Goal: Complete application form

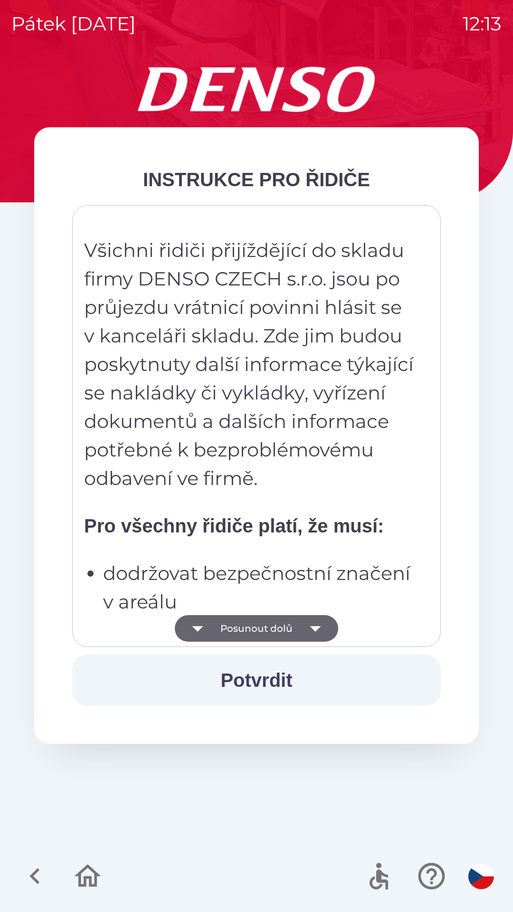
click at [263, 628] on button "Posunout dolů" at bounding box center [256, 628] width 163 height 27
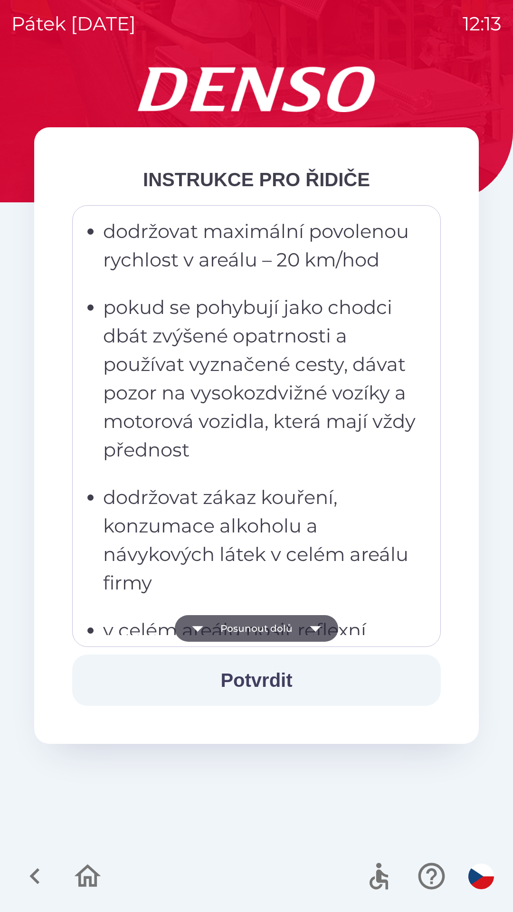
click at [254, 629] on button "Posunout dolů" at bounding box center [256, 628] width 163 height 27
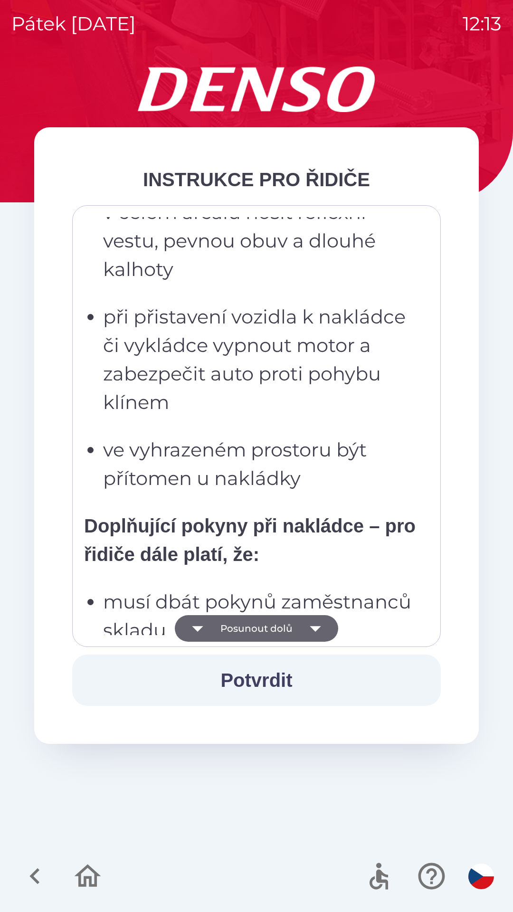
click at [259, 628] on button "Posunout dolů" at bounding box center [256, 628] width 163 height 27
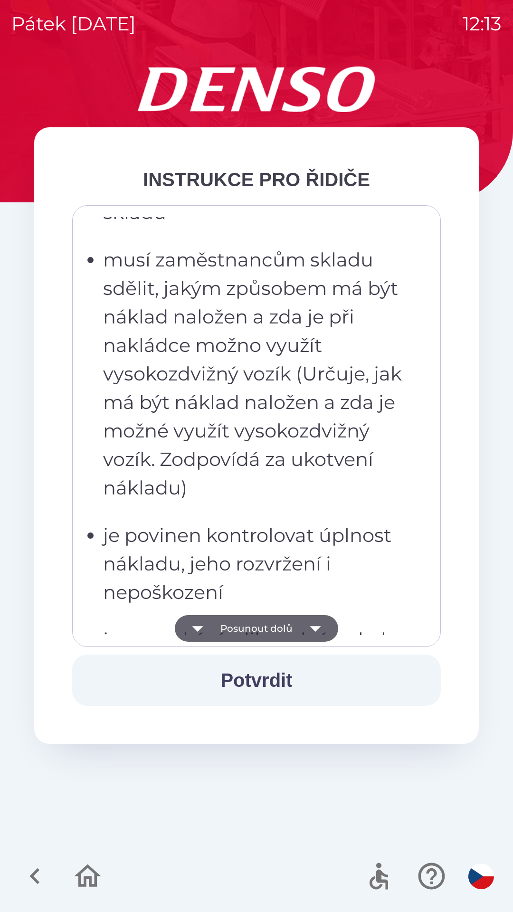
click at [261, 628] on button "Posunout dolů" at bounding box center [256, 628] width 163 height 27
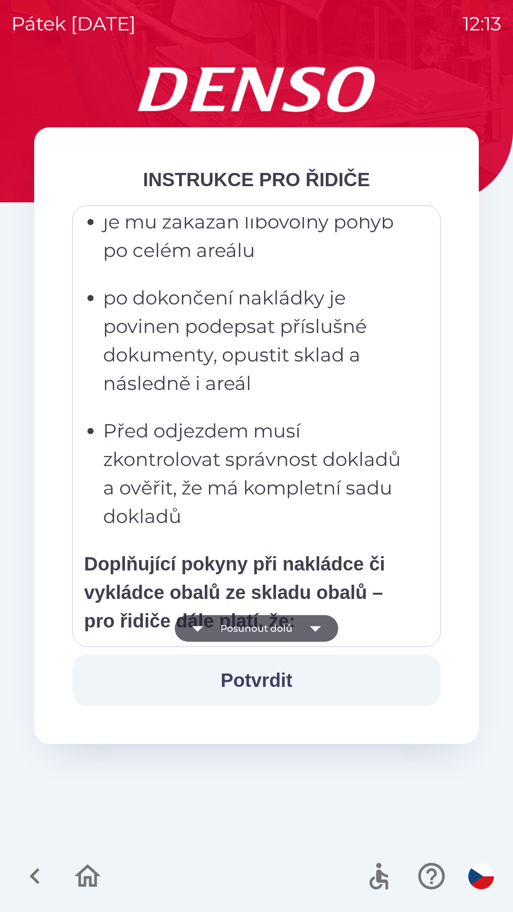
click at [260, 628] on button "Posunout dolů" at bounding box center [256, 628] width 163 height 27
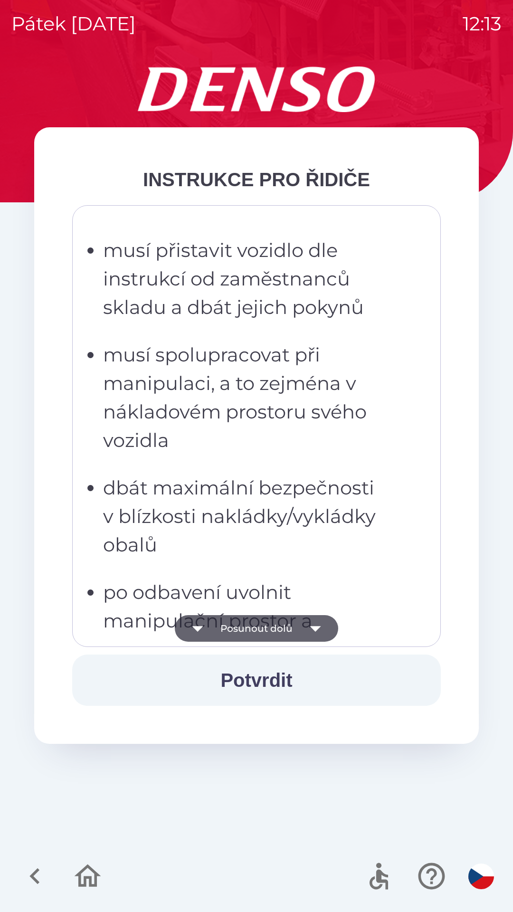
click at [260, 634] on button "Posunout dolů" at bounding box center [256, 628] width 163 height 27
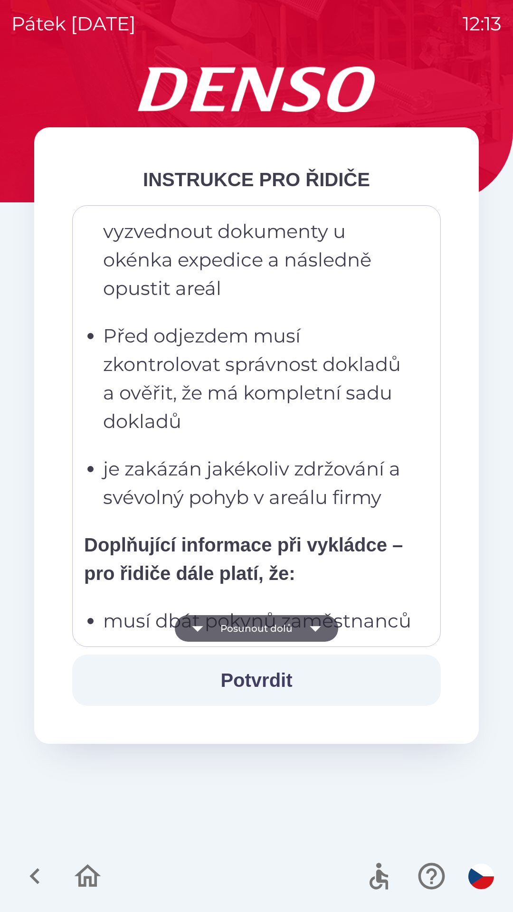
click at [258, 632] on button "Posunout dolů" at bounding box center [256, 628] width 163 height 27
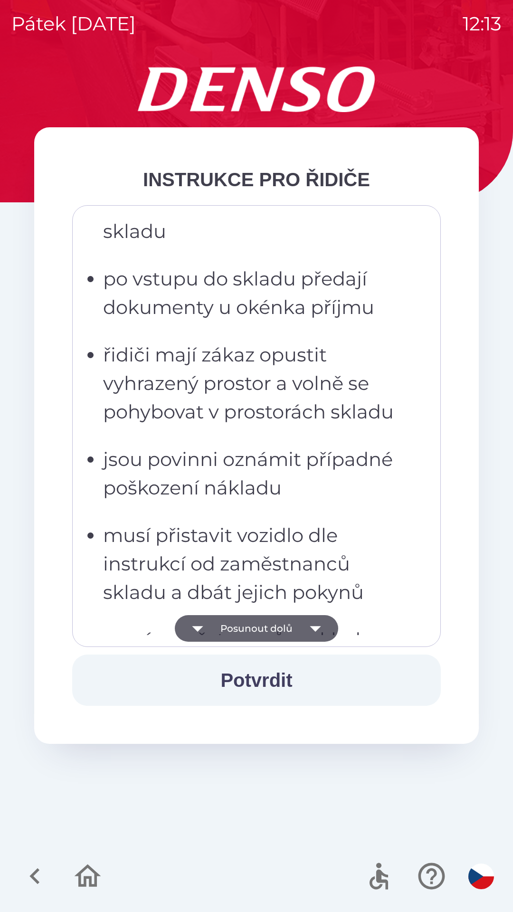
click at [257, 627] on button "Posunout dolů" at bounding box center [256, 628] width 163 height 27
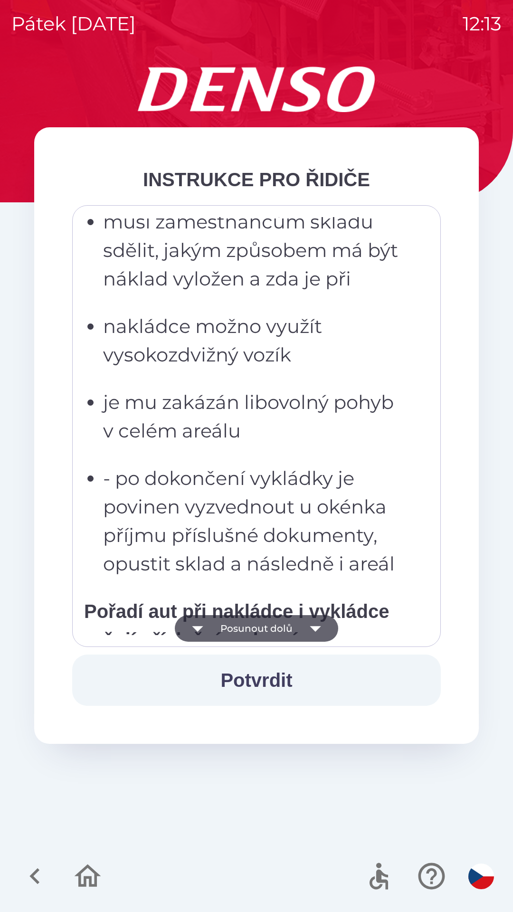
click at [252, 630] on button "Posunout dolů" at bounding box center [256, 628] width 163 height 27
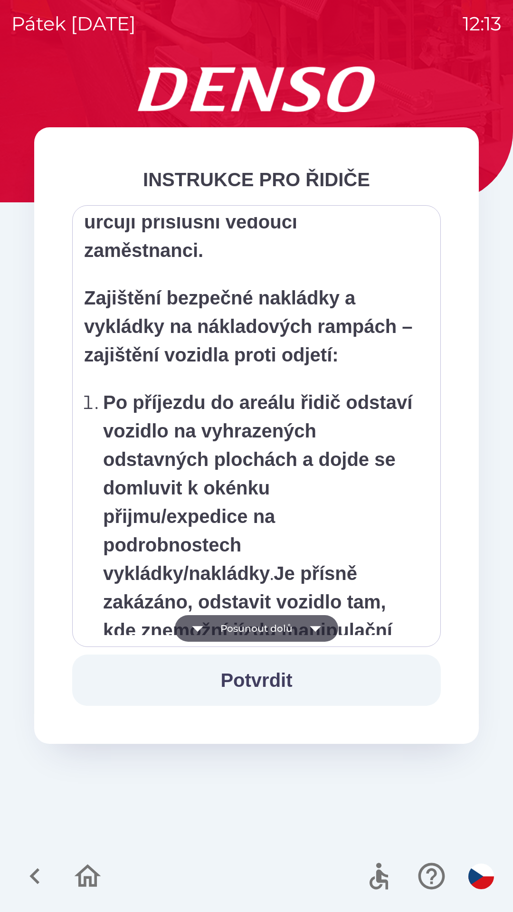
click at [250, 630] on button "Posunout dolů" at bounding box center [256, 628] width 163 height 27
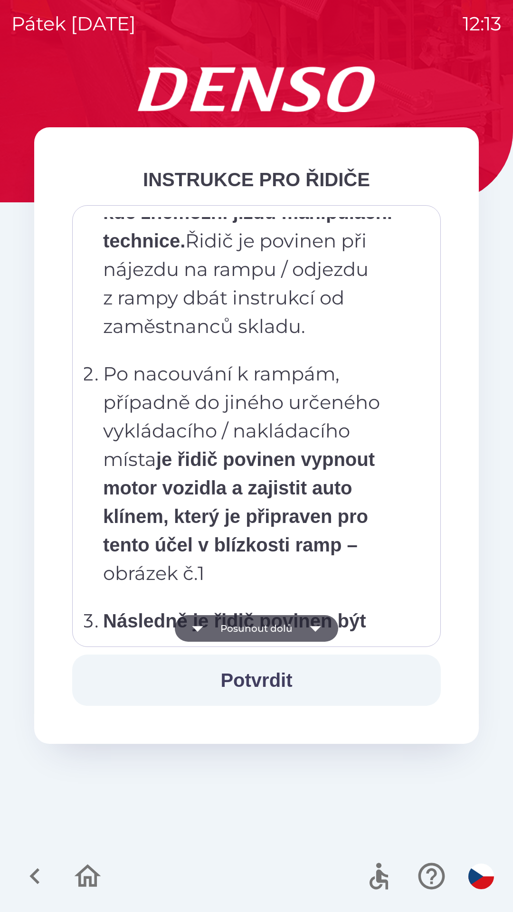
click at [256, 628] on button "Posunout dolů" at bounding box center [256, 628] width 163 height 27
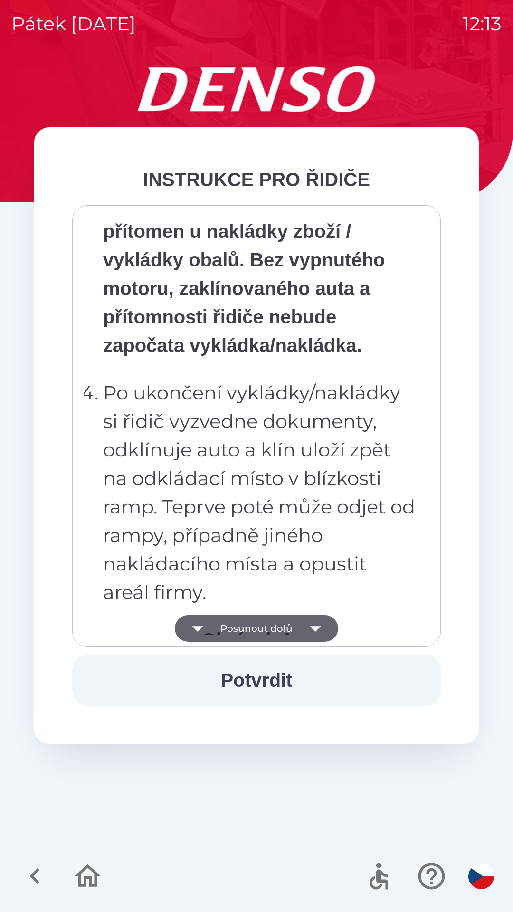
click at [252, 628] on button "Posunout dolů" at bounding box center [256, 628] width 163 height 27
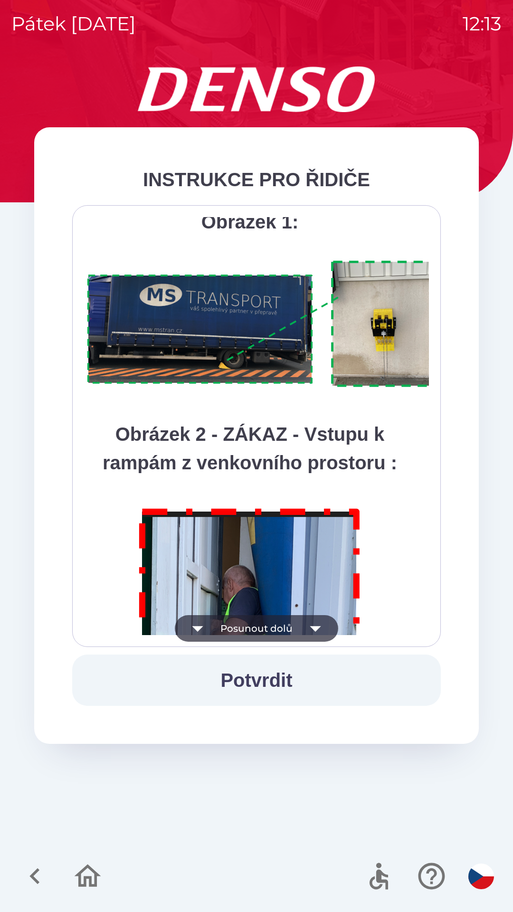
click at [260, 629] on button "Posunout dolů" at bounding box center [256, 628] width 163 height 27
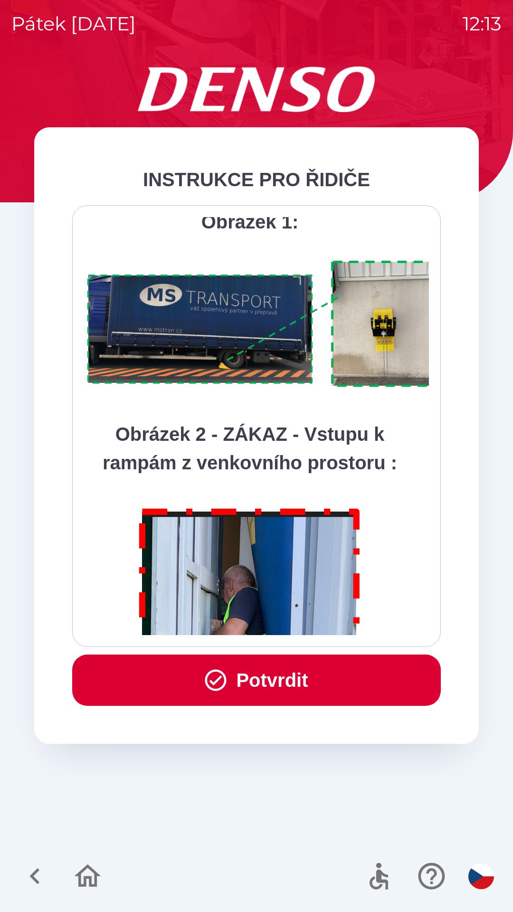
scroll to position [5338, 0]
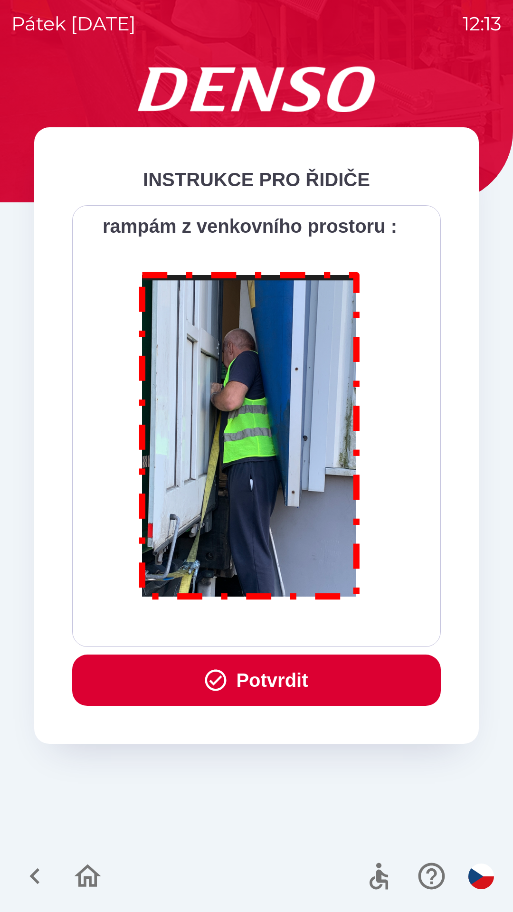
click at [269, 678] on button "Potvrdit" at bounding box center [256, 680] width 369 height 51
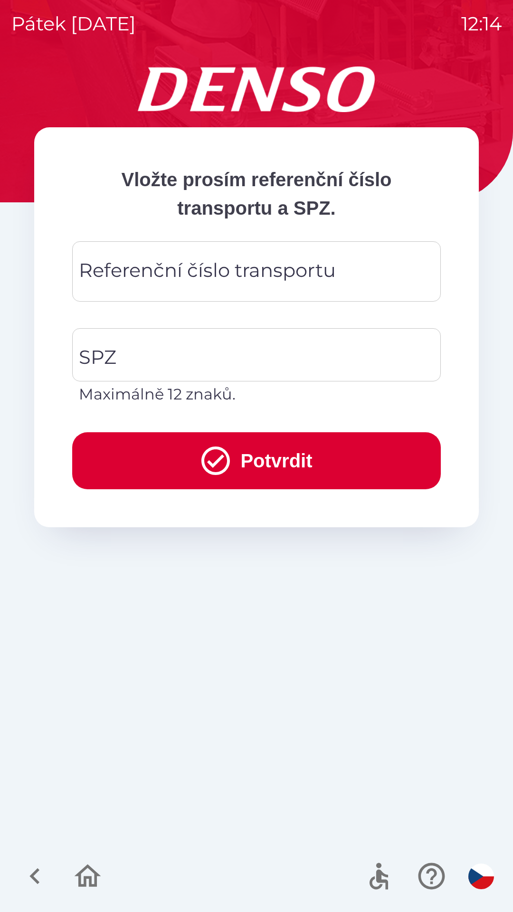
click at [206, 277] on div "Referenční číslo transportu Referenční číslo transportu" at bounding box center [256, 271] width 369 height 60
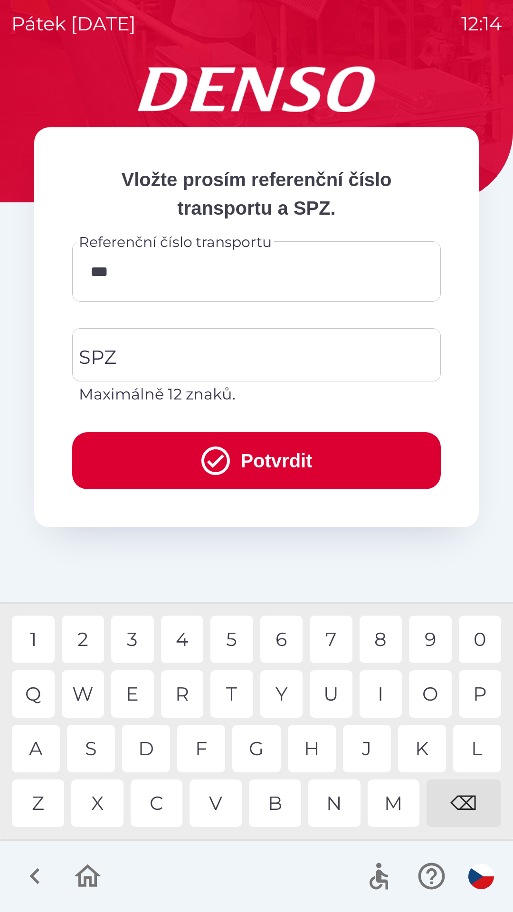
click at [393, 809] on div "M" at bounding box center [394, 804] width 52 height 48
click at [381, 648] on div "8" at bounding box center [381, 640] width 43 height 48
click at [242, 657] on div "5" at bounding box center [231, 640] width 43 height 48
click at [383, 643] on div "8" at bounding box center [381, 640] width 43 height 48
type input "**********"
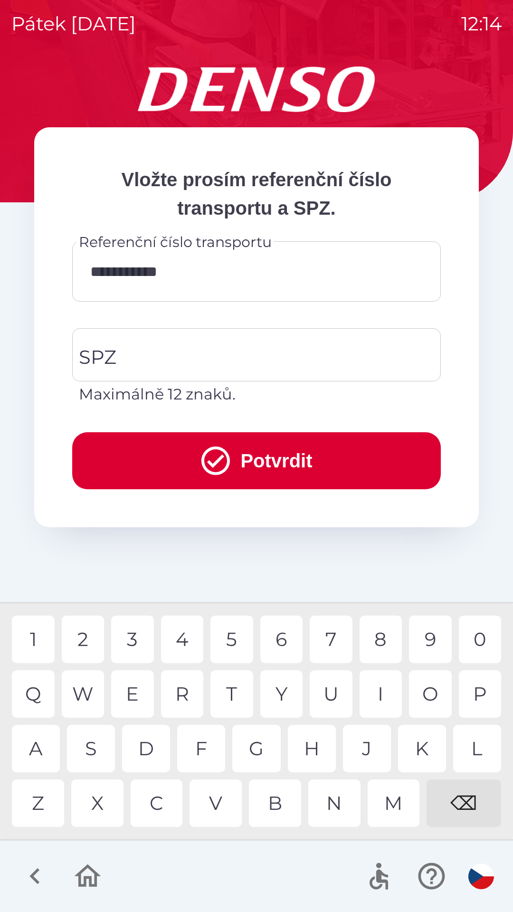
click at [41, 641] on div "1" at bounding box center [33, 640] width 43 height 48
click at [178, 358] on input "SPZ" at bounding box center [249, 355] width 346 height 45
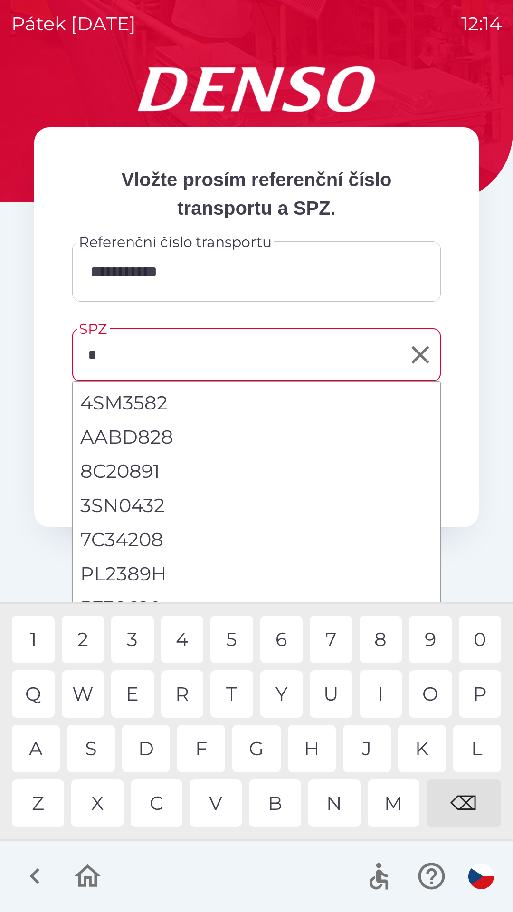
click at [89, 645] on div "2" at bounding box center [83, 640] width 43 height 48
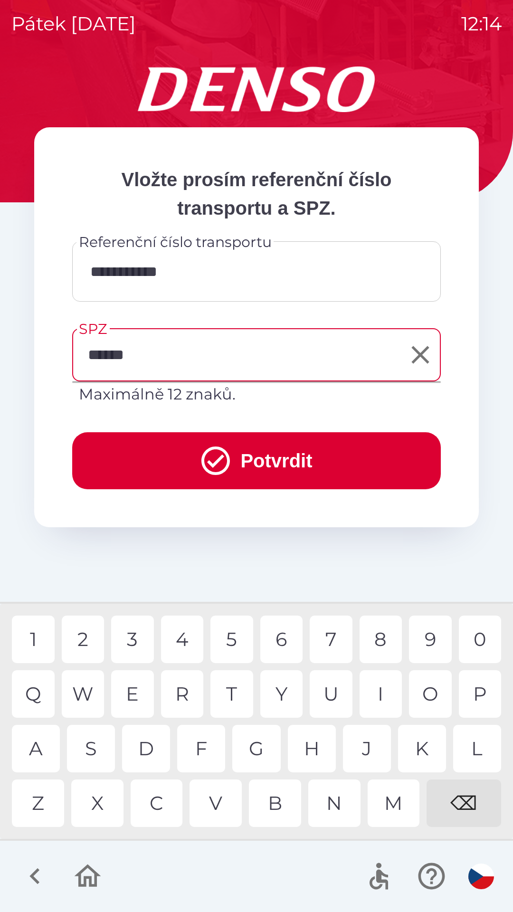
type input "*******"
click at [245, 462] on button "Potvrdit" at bounding box center [256, 460] width 369 height 57
